Goal: Information Seeking & Learning: Find specific fact

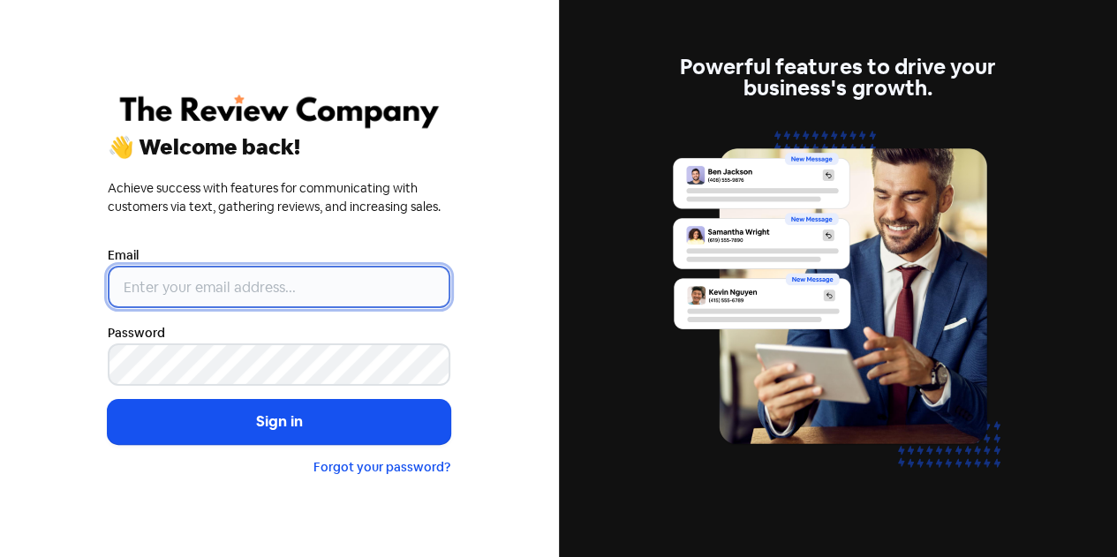
click at [141, 290] on input "email" at bounding box center [279, 287] width 343 height 42
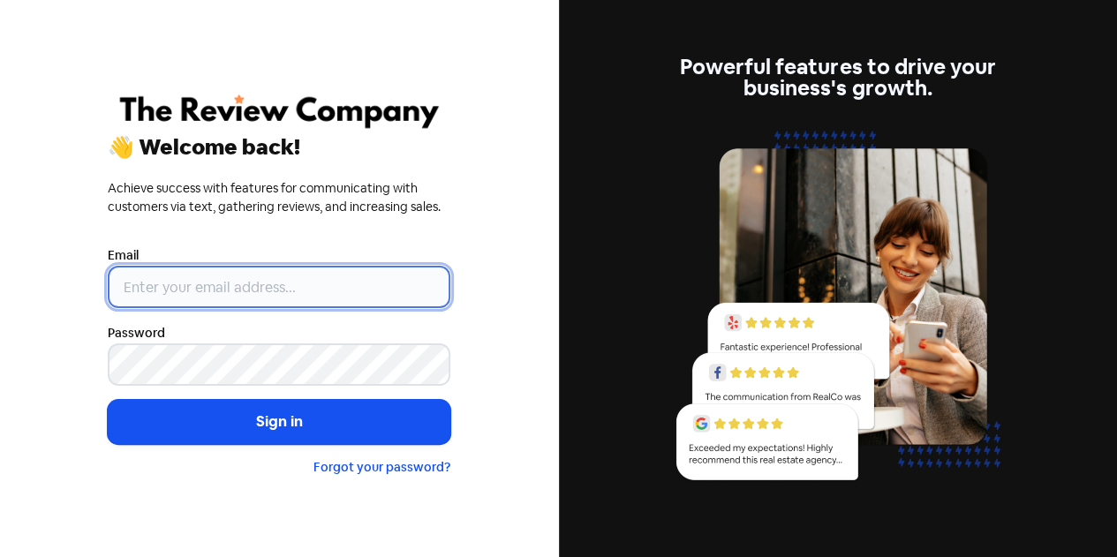
type input "[EMAIL_ADDRESS][DOMAIN_NAME]"
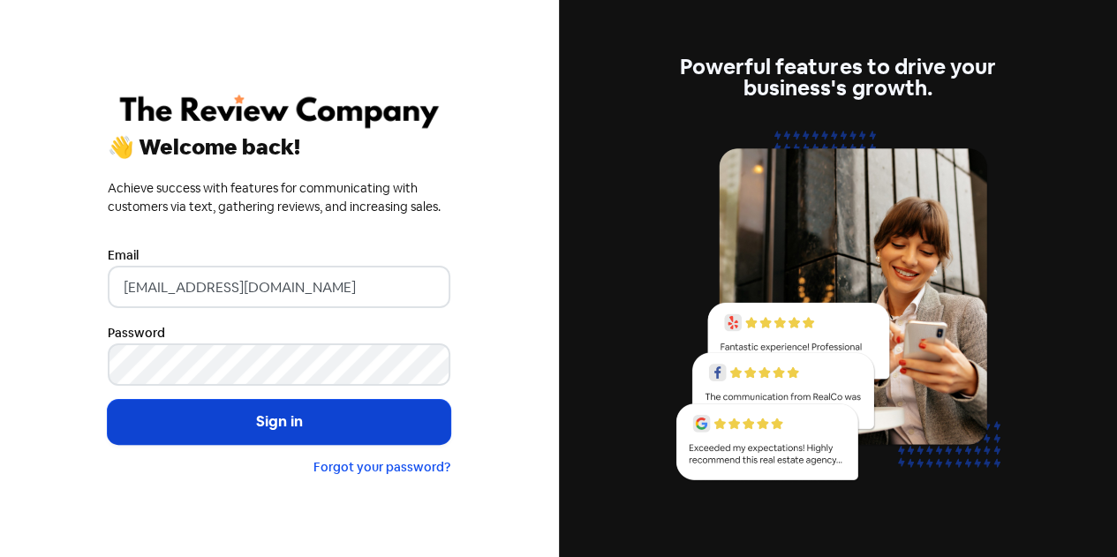
click at [215, 432] on button "Sign in" at bounding box center [279, 422] width 343 height 44
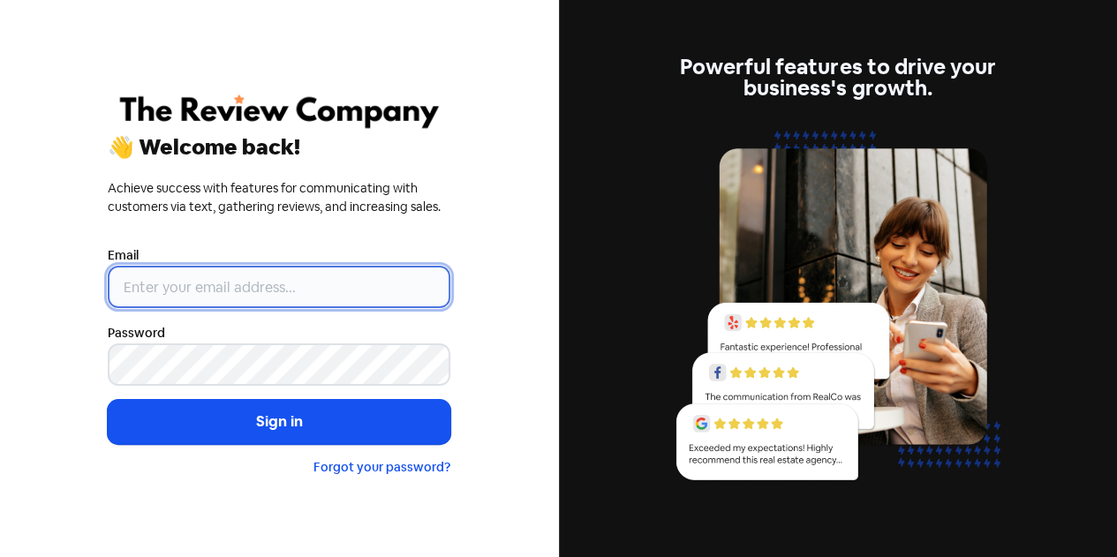
click at [213, 275] on input "email" at bounding box center [279, 287] width 343 height 42
type input "[EMAIL_ADDRESS][DOMAIN_NAME]"
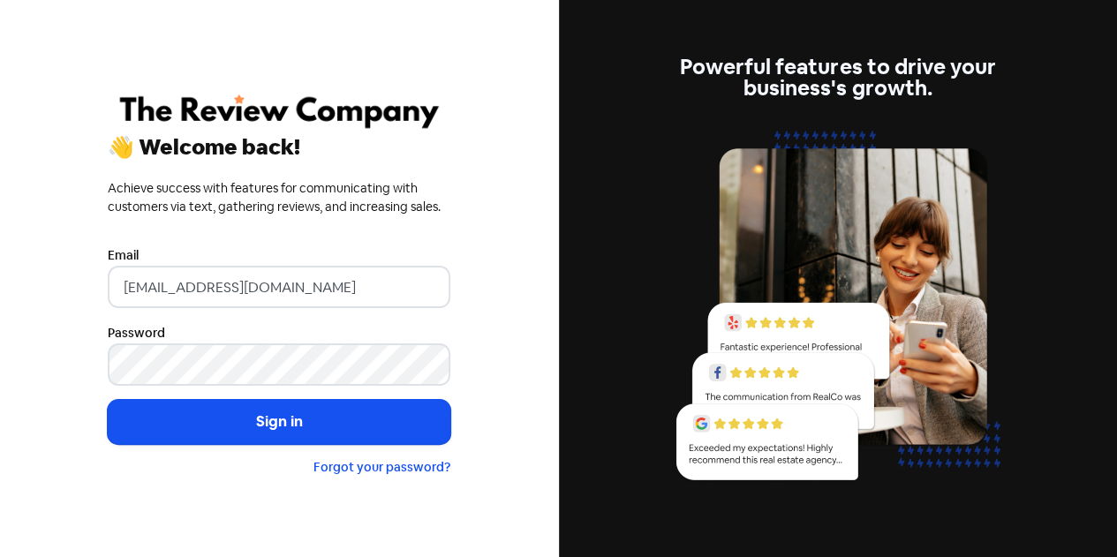
click at [108, 400] on button "Sign in" at bounding box center [279, 422] width 343 height 44
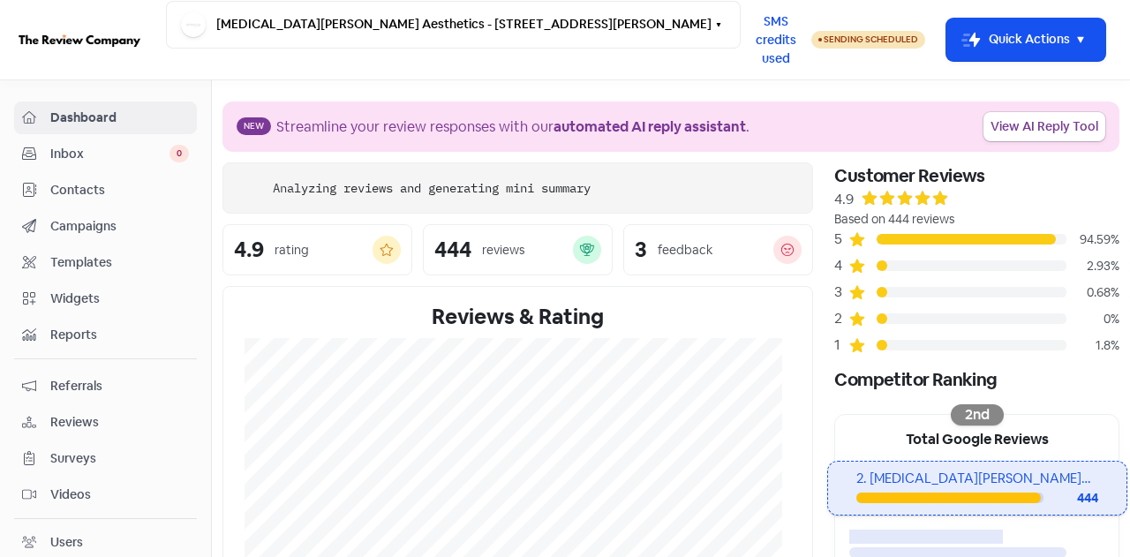
click at [81, 185] on span "Contacts" at bounding box center [119, 190] width 139 height 19
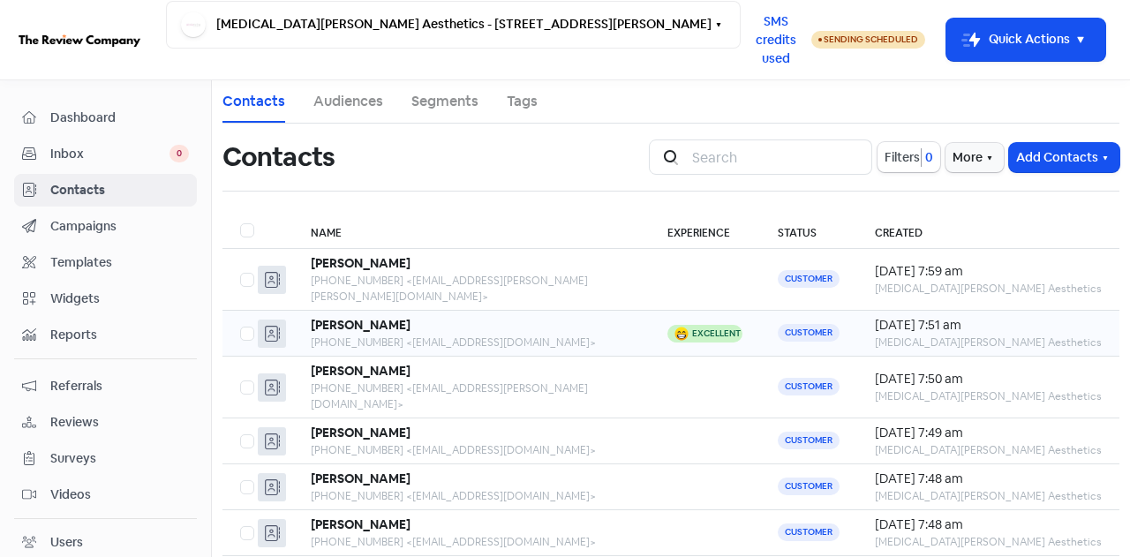
click at [462, 335] on div "[PHONE_NUMBER] <[EMAIL_ADDRESS][DOMAIN_NAME]>" at bounding box center [471, 343] width 321 height 16
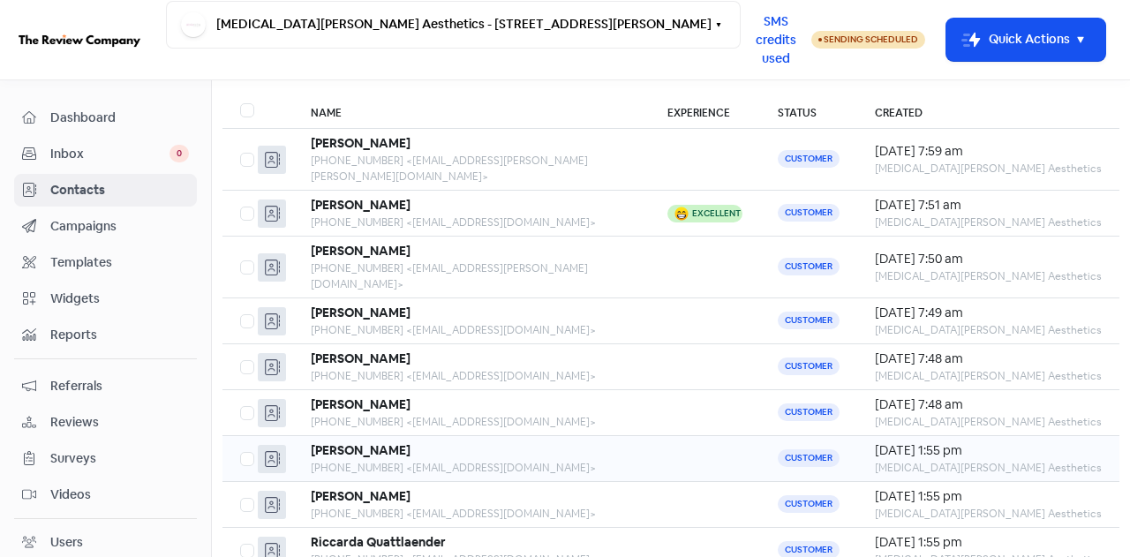
scroll to position [231, 0]
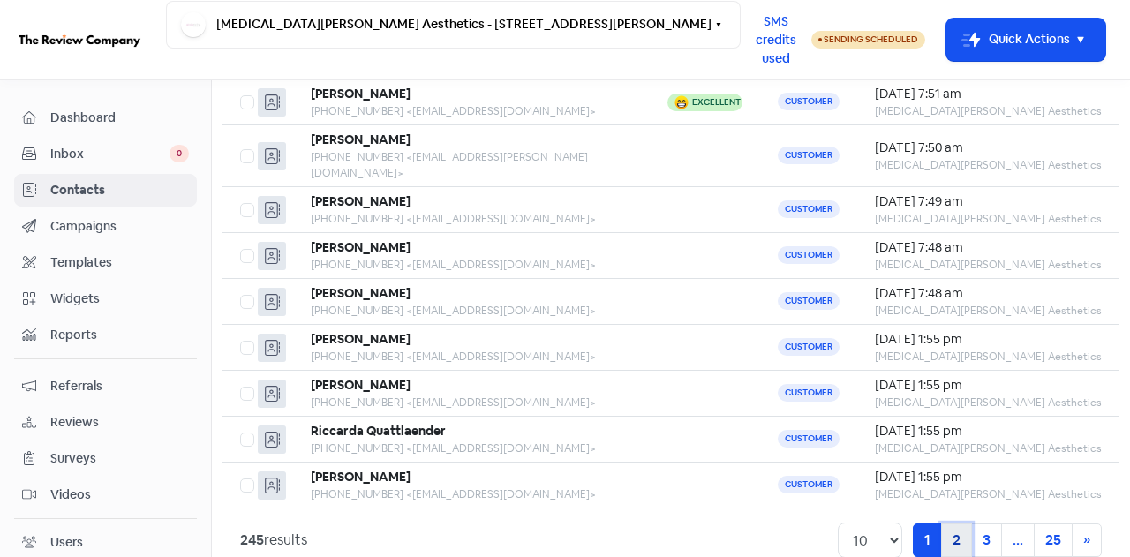
click at [945, 524] on link "2" at bounding box center [956, 541] width 31 height 34
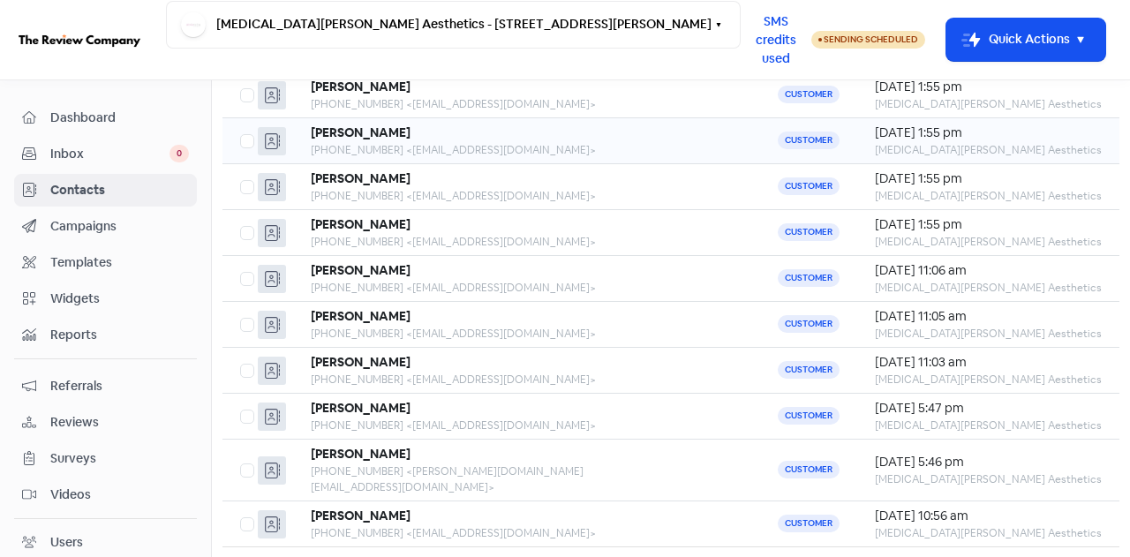
scroll to position [231, 0]
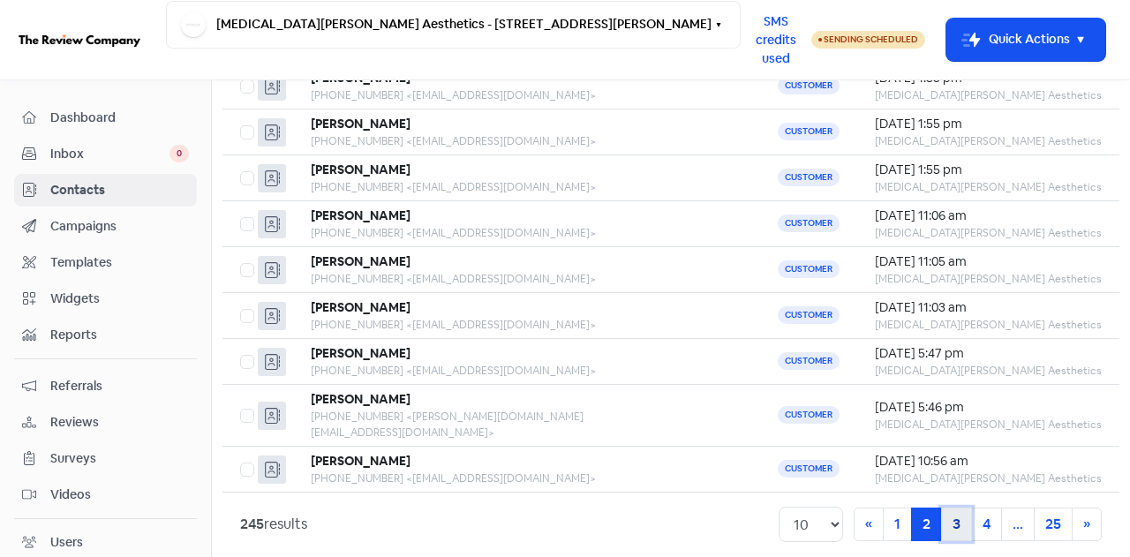
click at [946, 512] on link "3" at bounding box center [956, 525] width 31 height 34
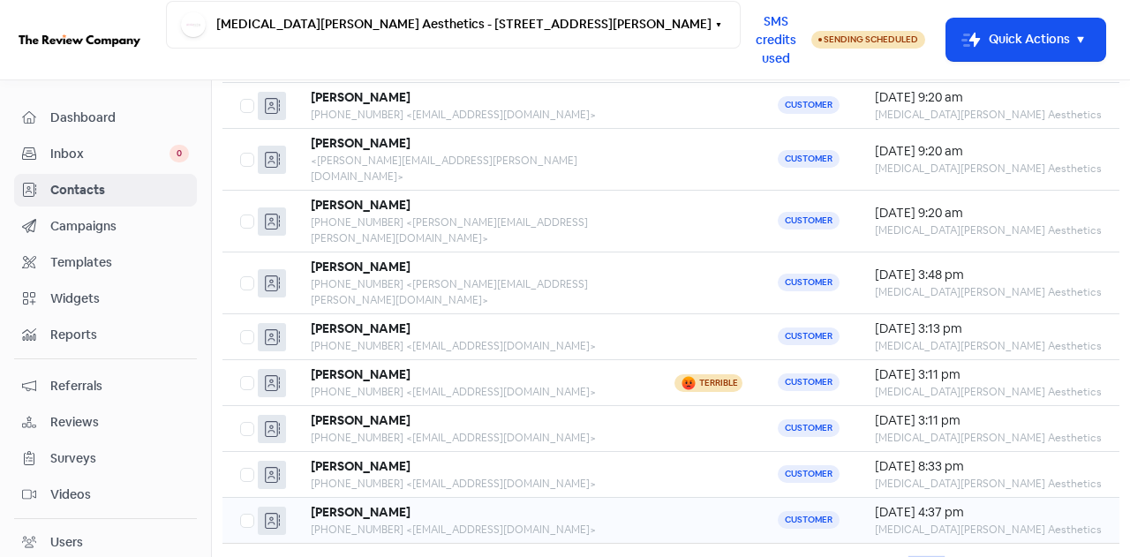
scroll to position [231, 0]
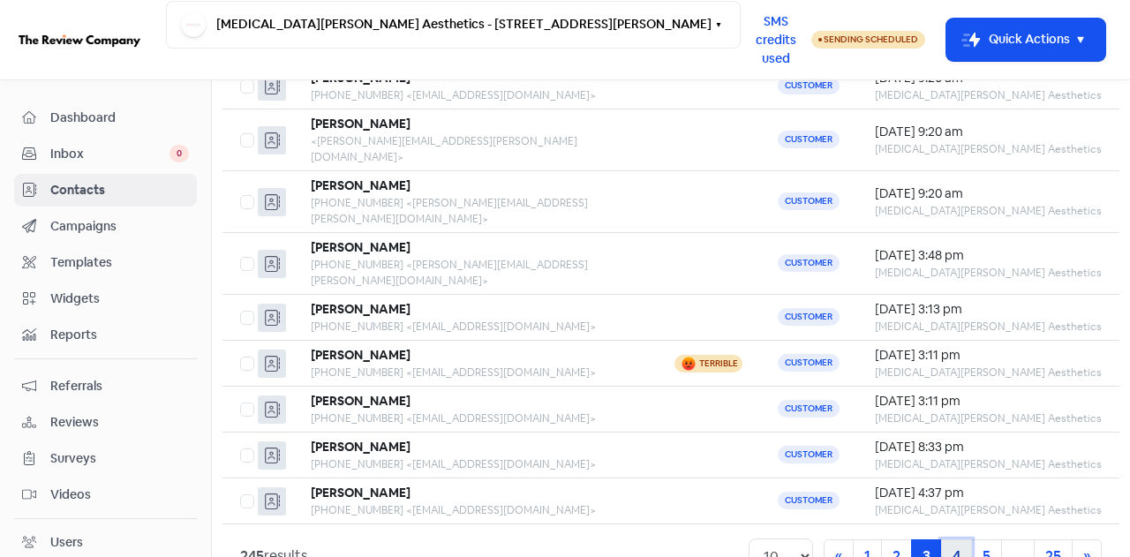
click at [944, 539] on link "4" at bounding box center [956, 556] width 31 height 34
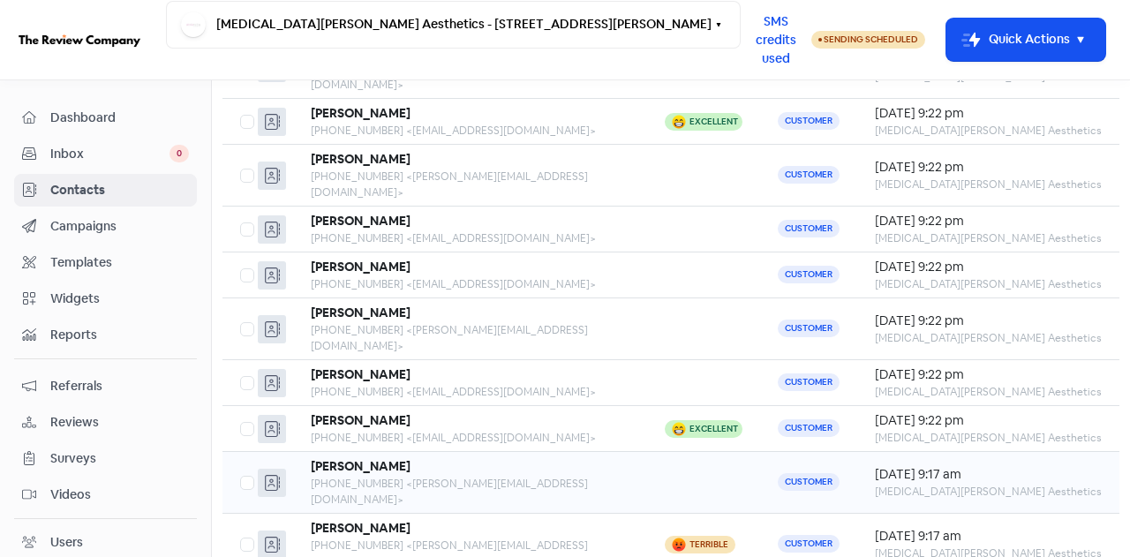
scroll to position [231, 0]
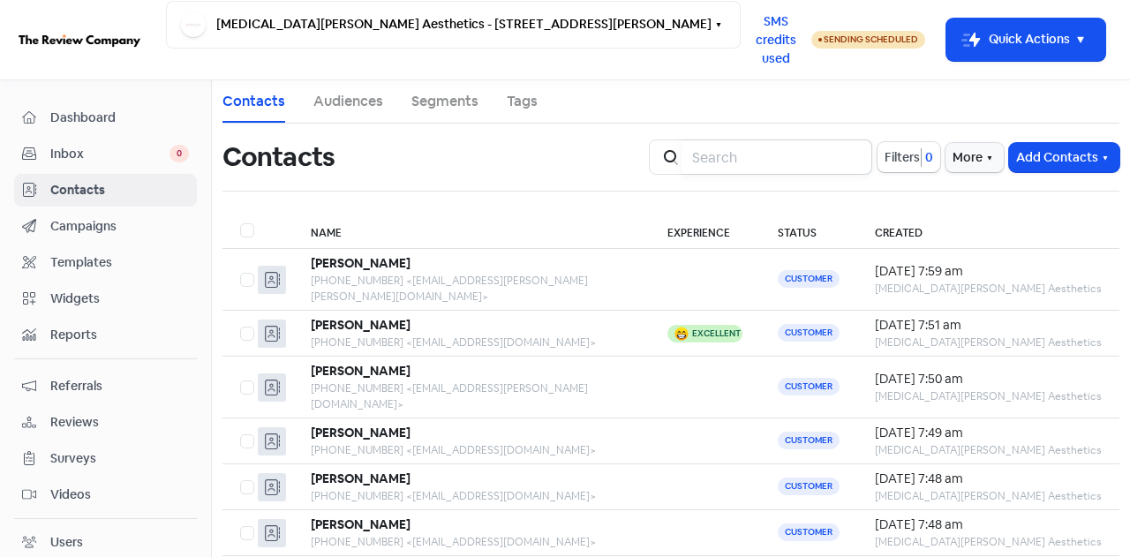
click at [727, 151] on input "search" at bounding box center [777, 156] width 191 height 35
type input "[EMAIL_ADDRESS][DOMAIN_NAME]"
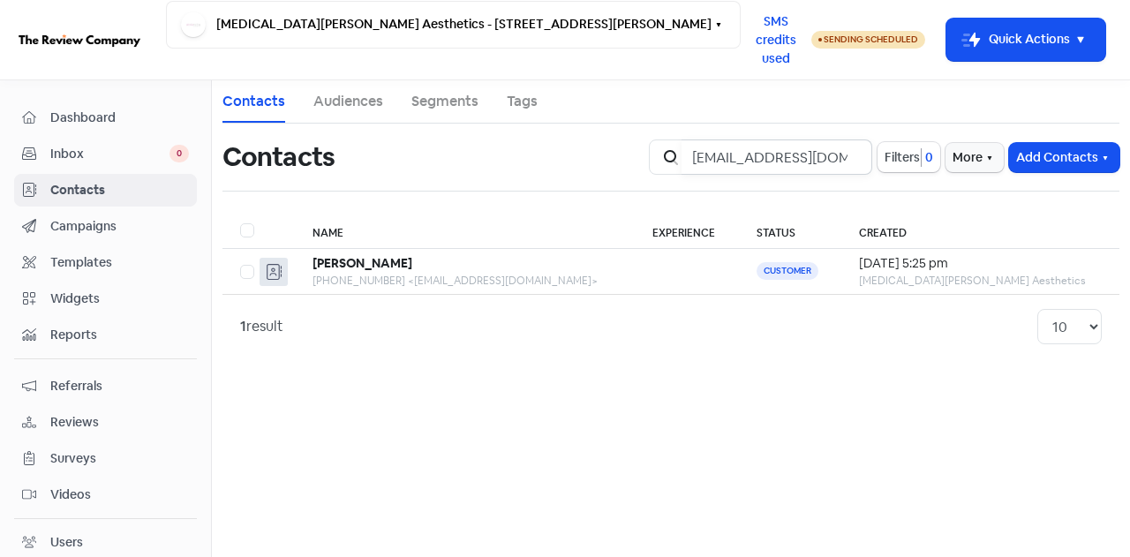
click at [848, 162] on input "[EMAIL_ADDRESS][DOMAIN_NAME]" at bounding box center [777, 156] width 191 height 35
click at [848, 154] on input "[EMAIL_ADDRESS][DOMAIN_NAME]" at bounding box center [777, 156] width 191 height 35
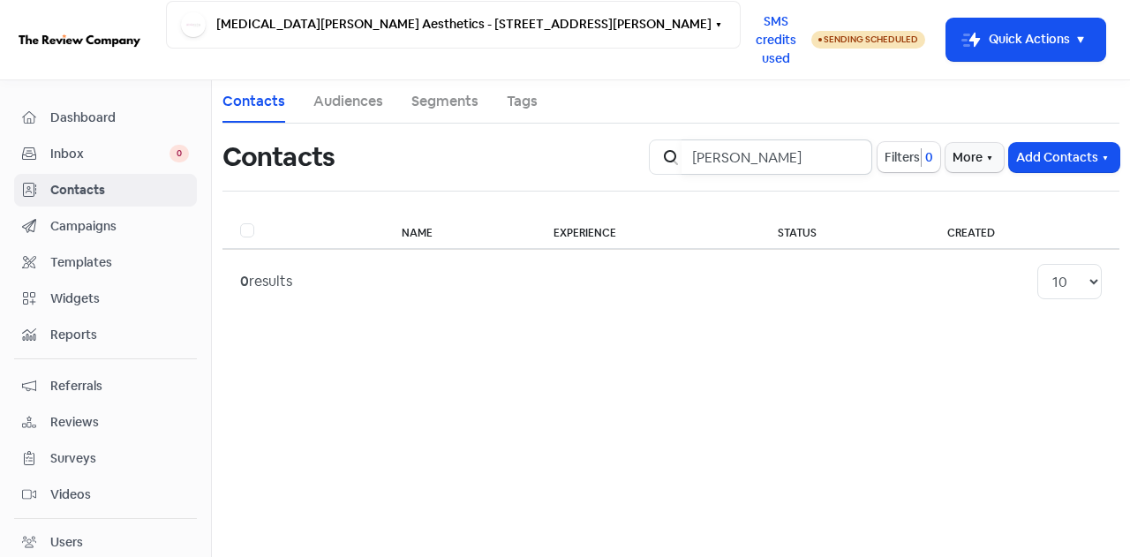
type input "[PERSON_NAME]"
click at [71, 120] on span "Dashboard" at bounding box center [119, 118] width 139 height 19
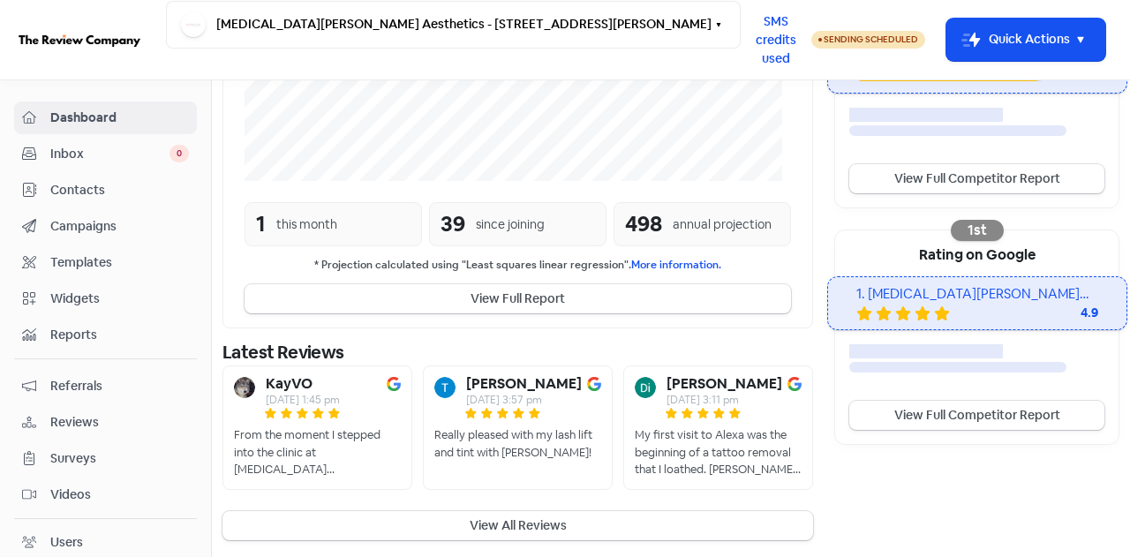
scroll to position [449, 0]
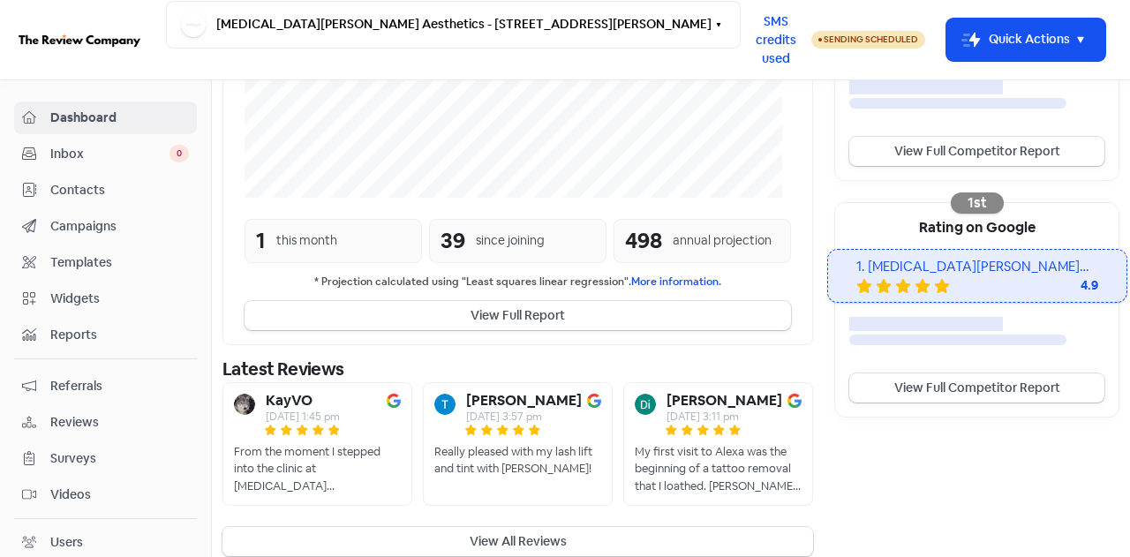
click at [546, 527] on button "View All Reviews" at bounding box center [517, 541] width 591 height 29
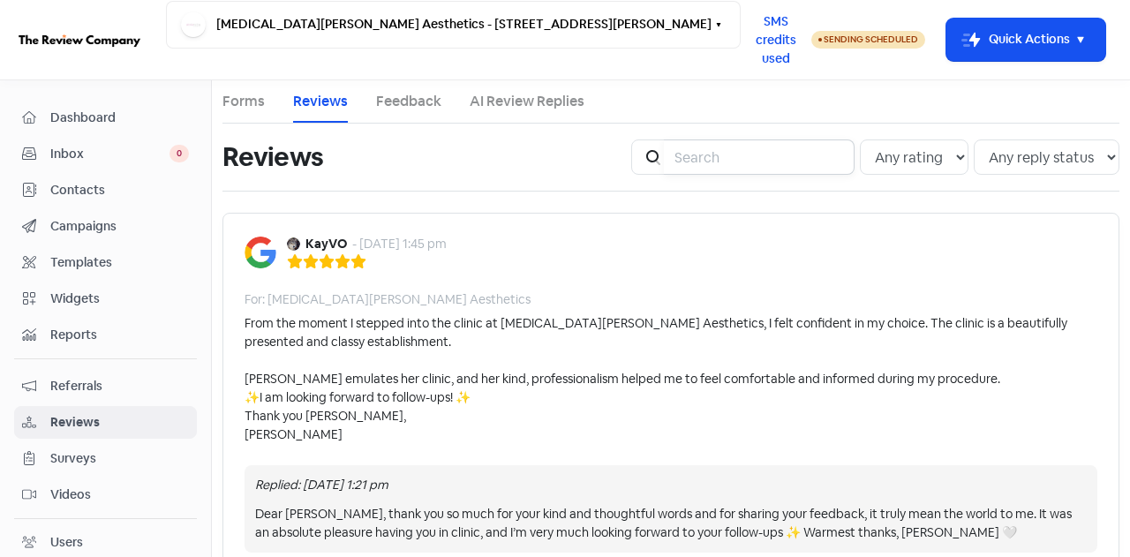
click at [711, 154] on input "search" at bounding box center [759, 156] width 191 height 35
type input "[PERSON_NAME]"
